Goal: Transaction & Acquisition: Download file/media

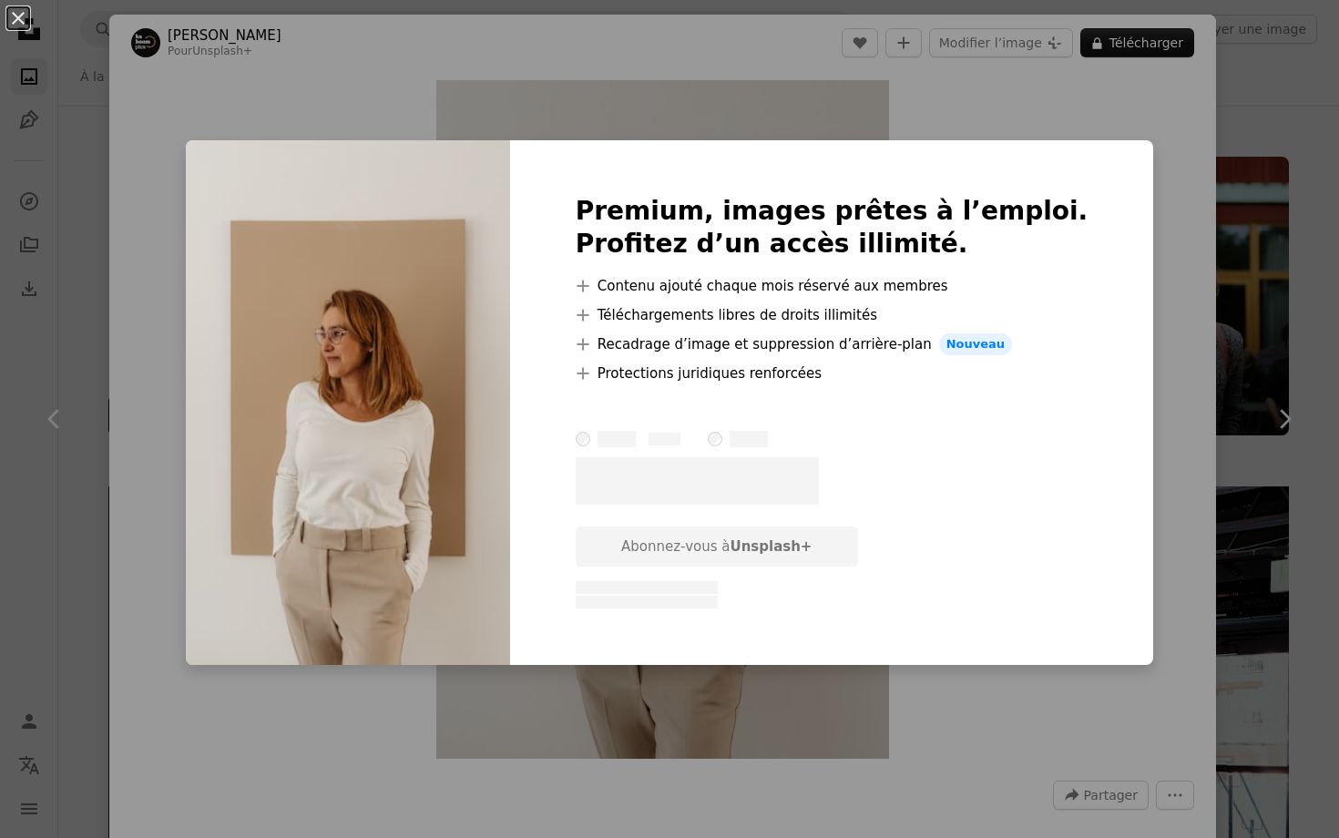
scroll to position [13121, 0]
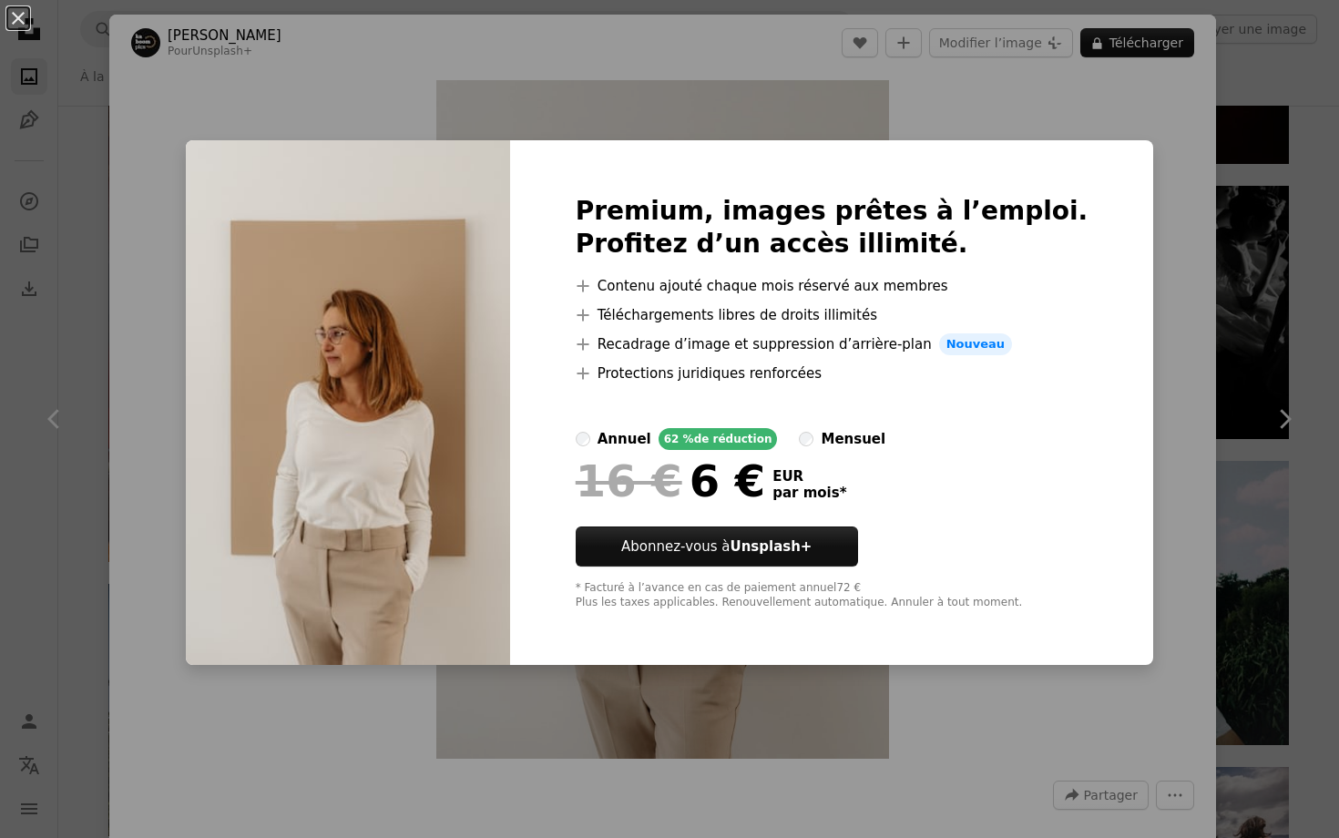
click at [992, 103] on div "An X shape Premium, images prêtes à l’emploi. Profitez d’un accès illimité. A p…" at bounding box center [669, 419] width 1339 height 838
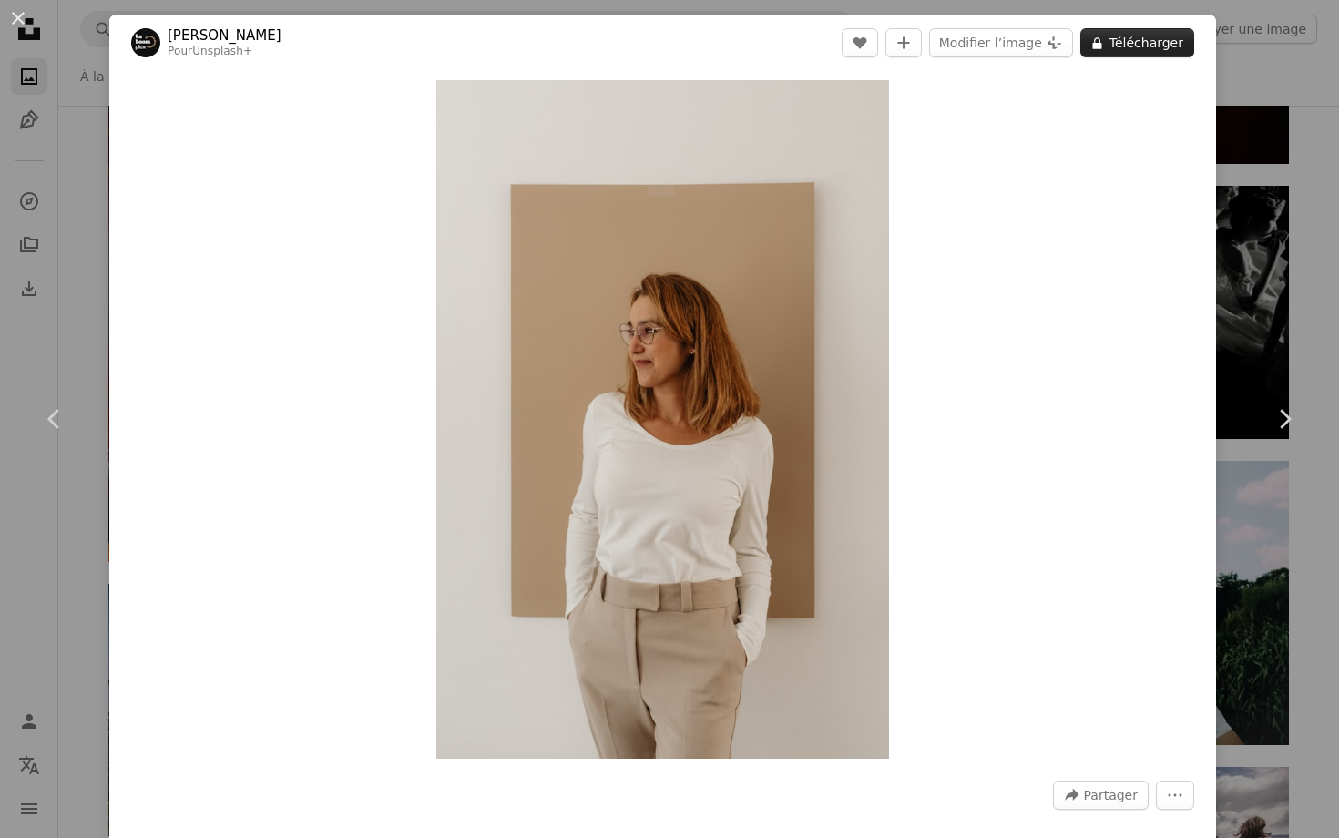
click at [1101, 44] on icon at bounding box center [1096, 43] width 9 height 12
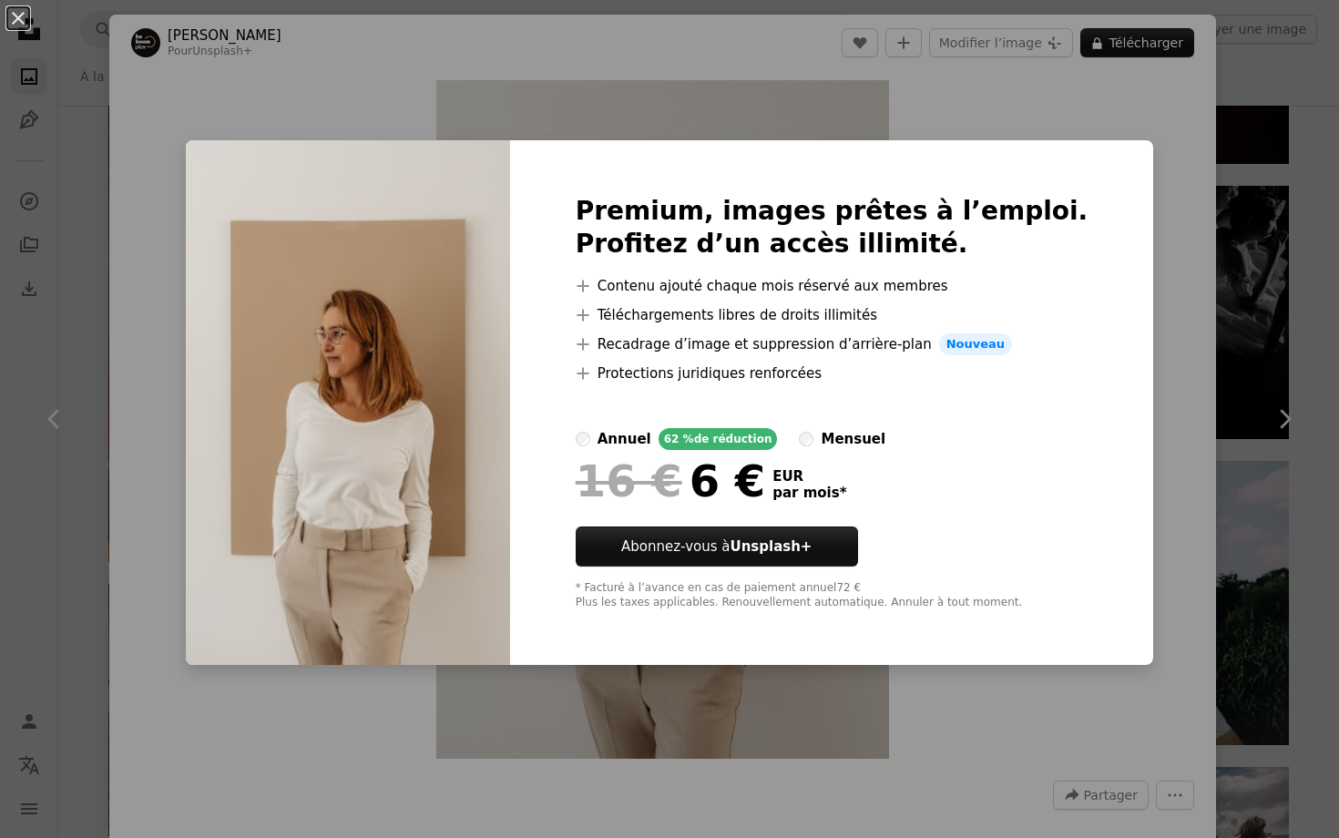
click at [49, 111] on div "An X shape Premium, images prêtes à l’emploi. Profitez d’un accès illimité. A p…" at bounding box center [669, 419] width 1339 height 838
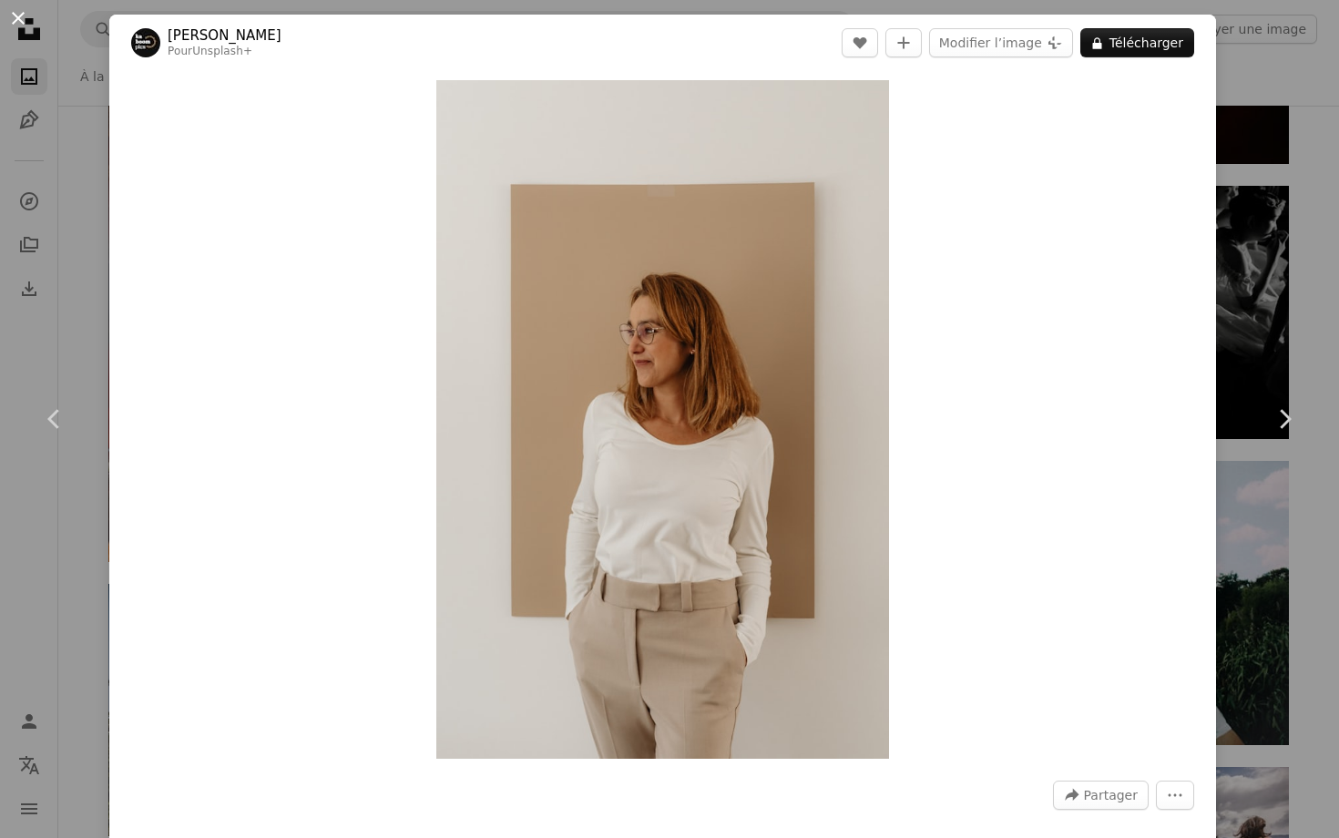
click at [20, 21] on button "An X shape" at bounding box center [18, 18] width 22 height 22
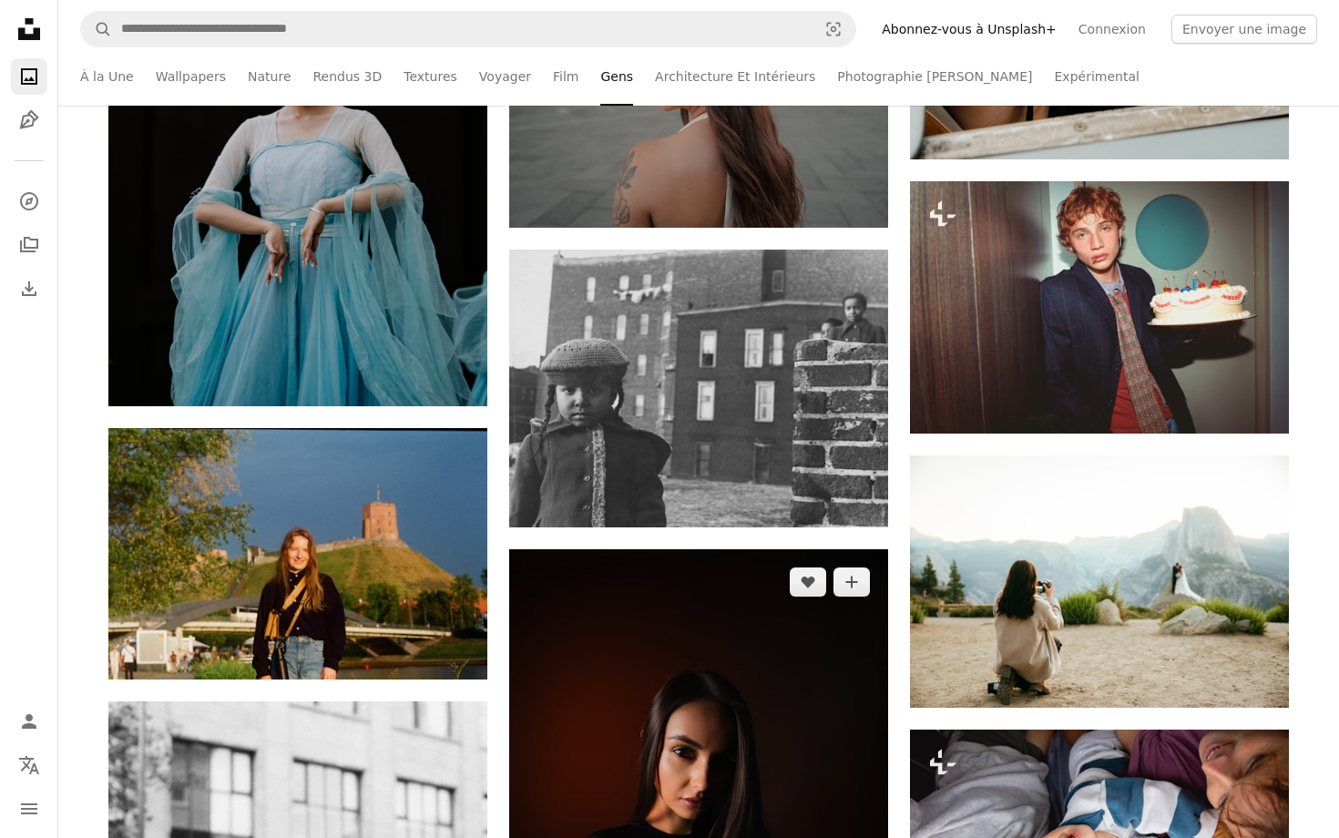
scroll to position [20710, 0]
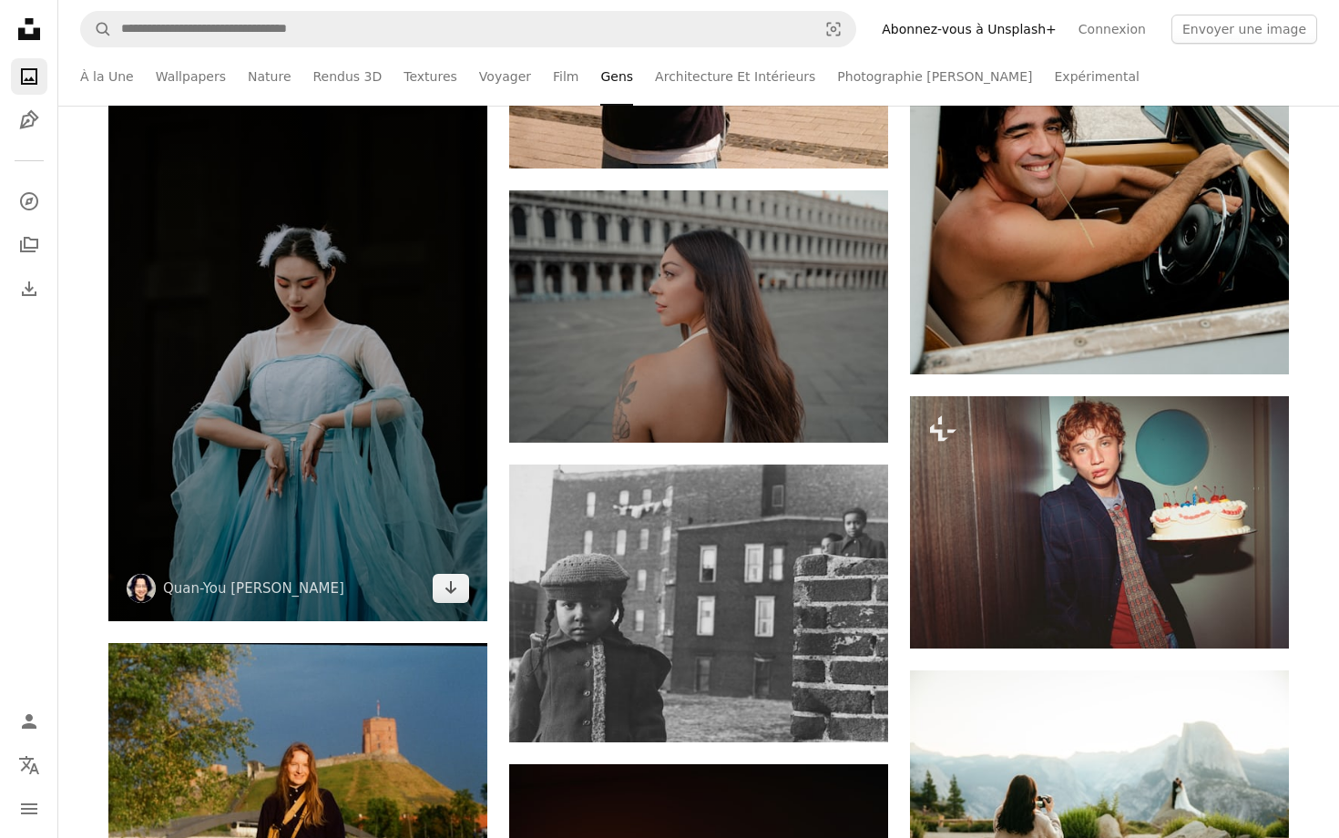
click at [259, 477] on img at bounding box center [297, 337] width 379 height 568
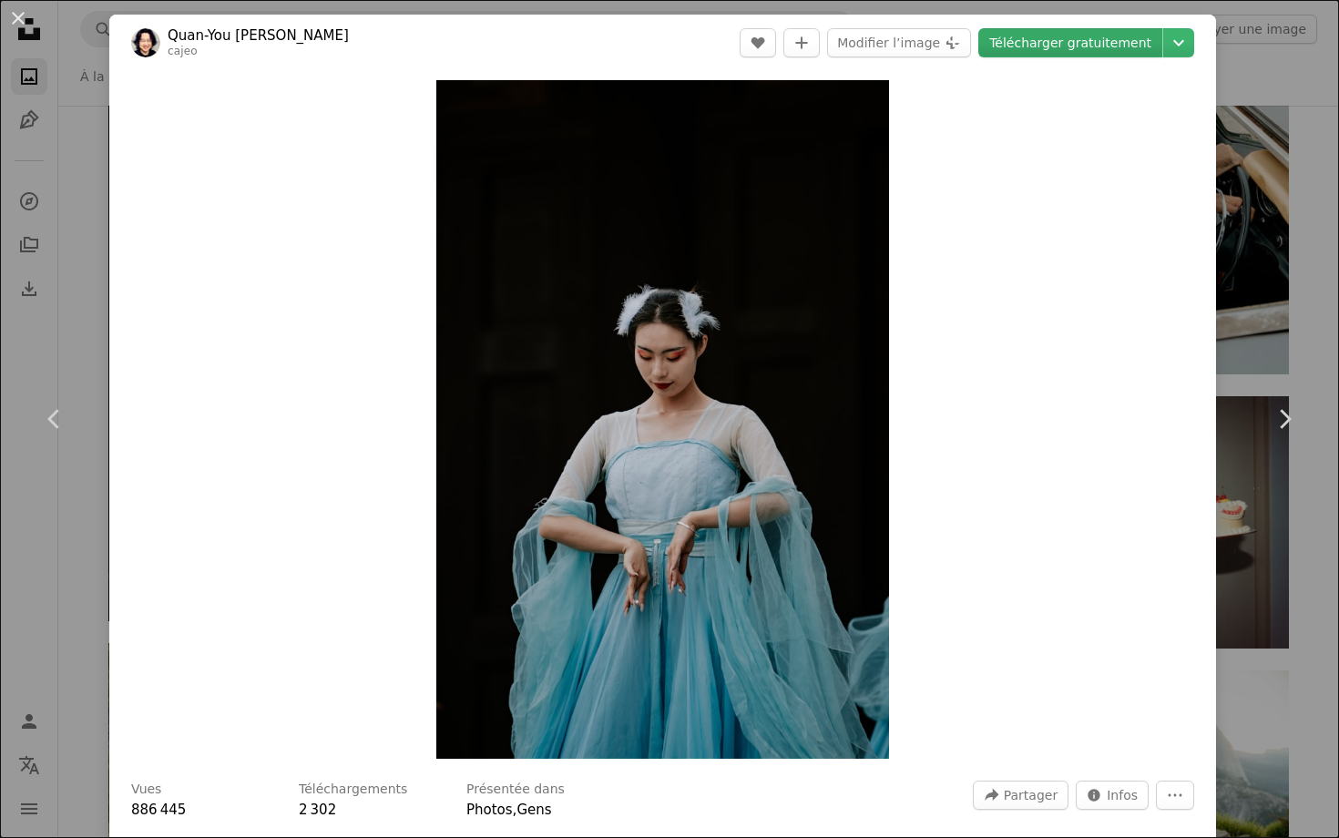
click at [1025, 32] on link "Télécharger gratuitement" at bounding box center [1070, 42] width 184 height 29
